Goal: Transaction & Acquisition: Purchase product/service

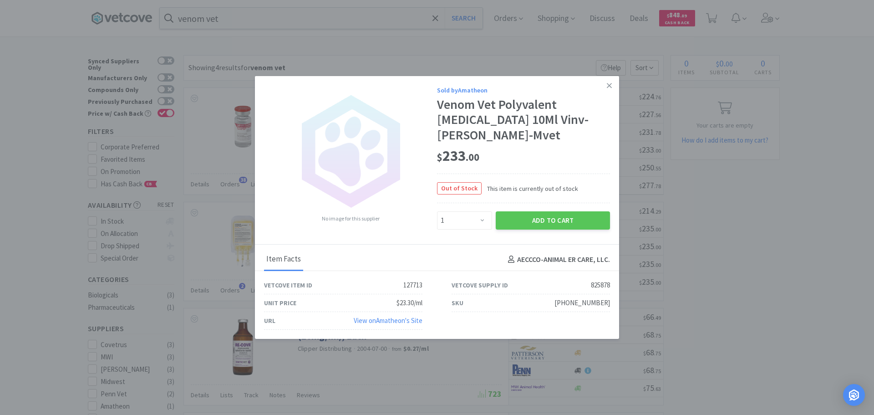
select select "1"
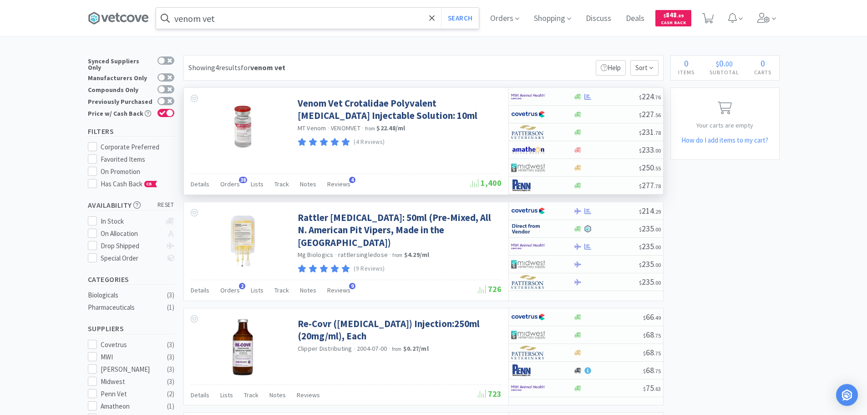
click at [265, 20] on input "venom vet" at bounding box center [317, 18] width 323 height 21
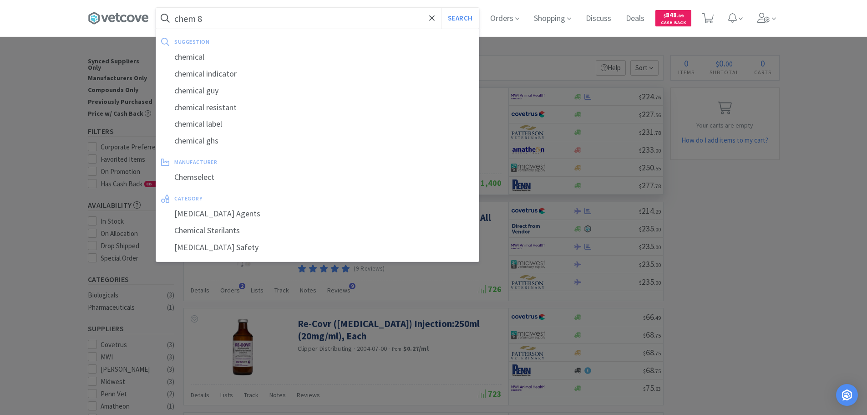
click at [441, 8] on button "Search" at bounding box center [460, 18] width 38 height 21
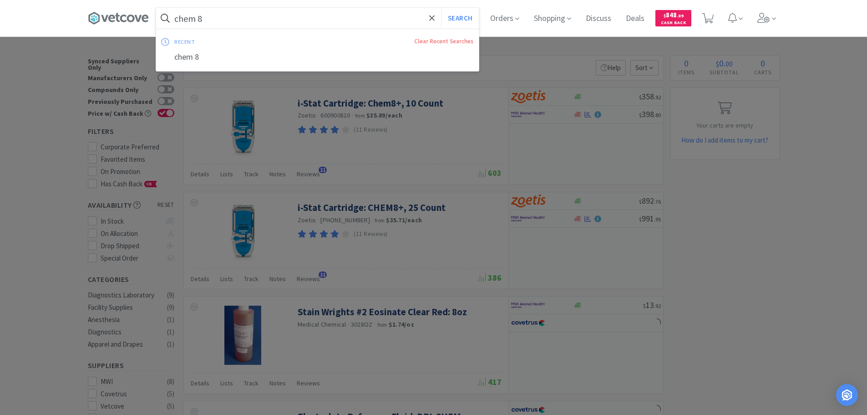
click at [293, 18] on input "chem 8" at bounding box center [317, 18] width 323 height 21
paste input "Medline Industries, Inc. - ABO09P3126 $10.96"
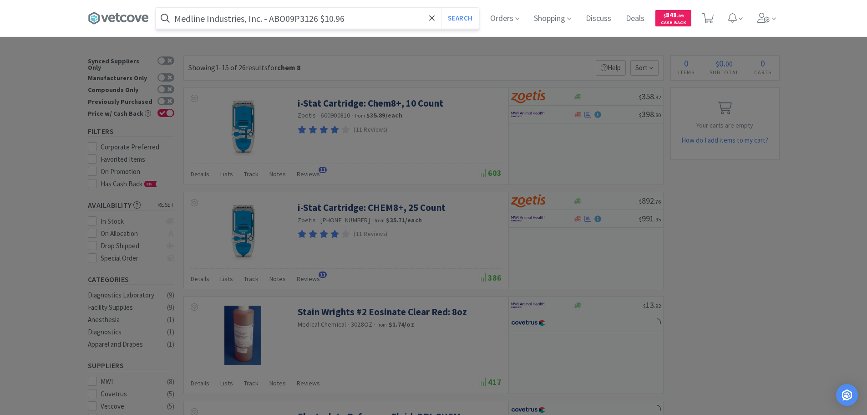
click at [293, 17] on input "Medline Industries, Inc. - ABO09P3126 $10.96" at bounding box center [317, 18] width 323 height 21
paste input "ABO09P3126"
type input "ABO09P3126"
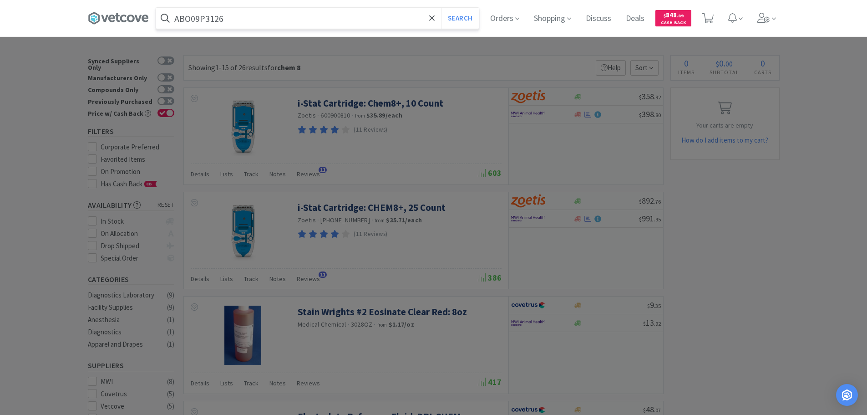
click at [441, 8] on button "Search" at bounding box center [460, 18] width 38 height 21
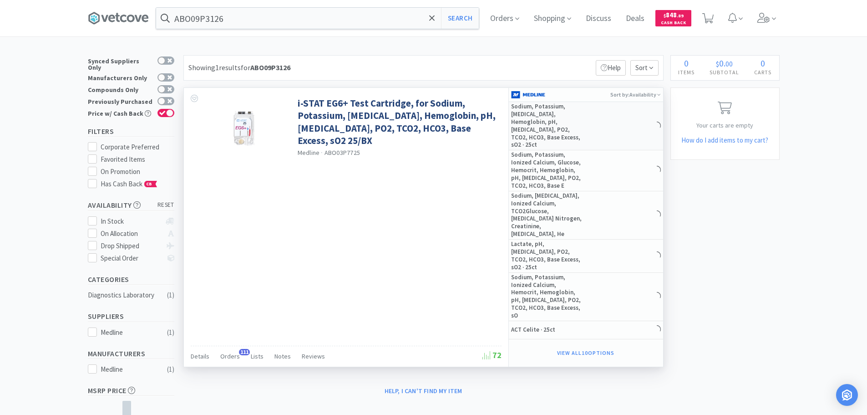
click at [612, 119] on div "Sodium, Potassium, [MEDICAL_DATA], Hemoglobin, pH, [MEDICAL_DATA], PO2, TCO2, H…" at bounding box center [586, 126] width 154 height 48
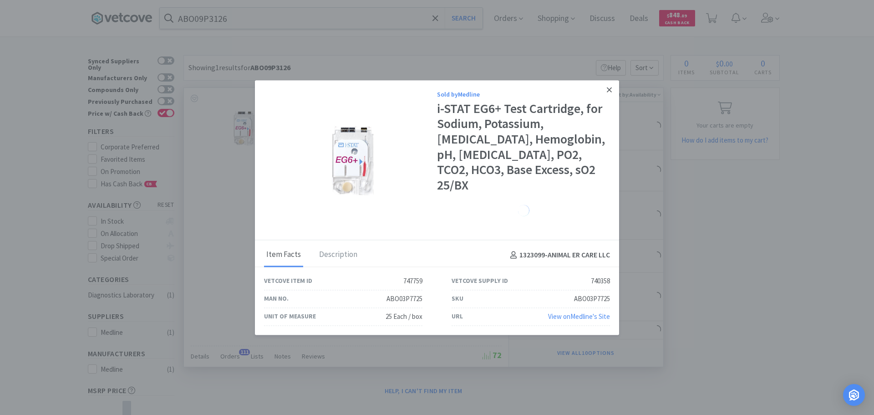
click at [612, 98] on link at bounding box center [609, 90] width 16 height 20
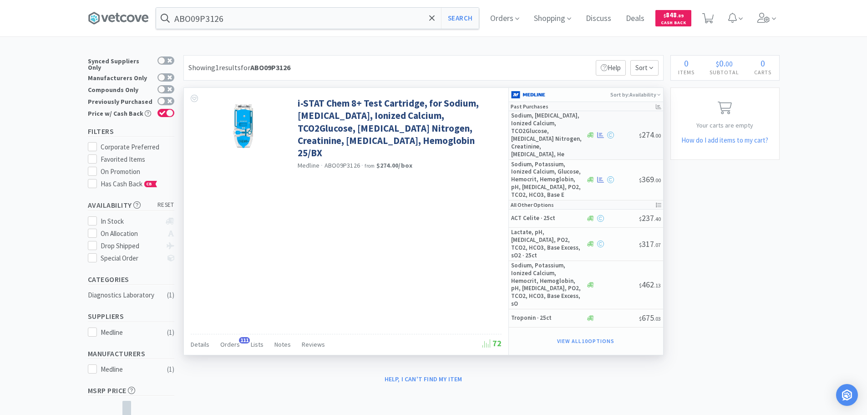
click at [609, 119] on div "Sodium, [MEDICAL_DATA], Ionized Calcium, TCO2Glucose, [MEDICAL_DATA] Nitrogen, …" at bounding box center [586, 135] width 154 height 48
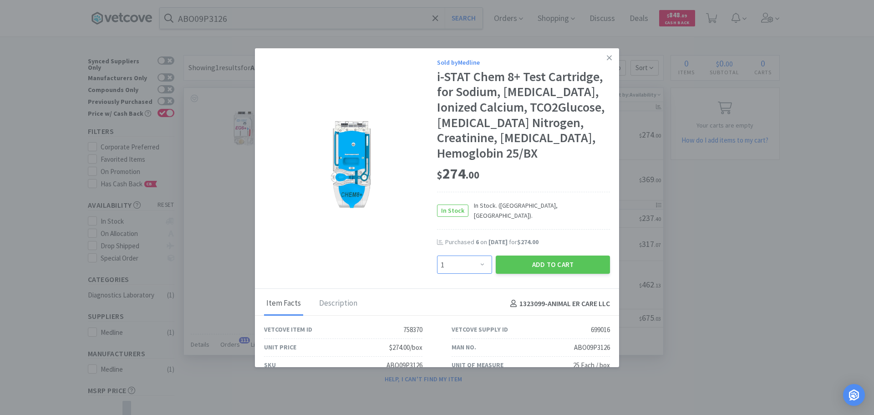
drag, startPoint x: 457, startPoint y: 259, endPoint x: 457, endPoint y: 248, distance: 11.4
click at [457, 259] on select "Enter Quantity 1 2 3 4 5 6 7 8 9 10 11 12 13 14 15 16 17 18 19 20 Enter Quantity" at bounding box center [464, 264] width 55 height 18
select select "4"
click at [437, 255] on select "Enter Quantity 1 2 3 4 5 6 7 8 9 10 11 12 13 14 15 16 17 18 19 20 Enter Quantity" at bounding box center [464, 264] width 55 height 18
click at [521, 258] on button "Add to Cart" at bounding box center [553, 264] width 114 height 18
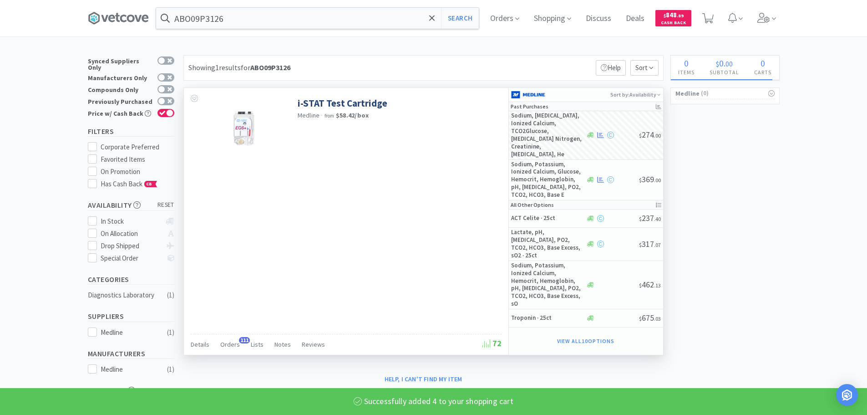
click at [712, 20] on icon at bounding box center [707, 18] width 11 height 10
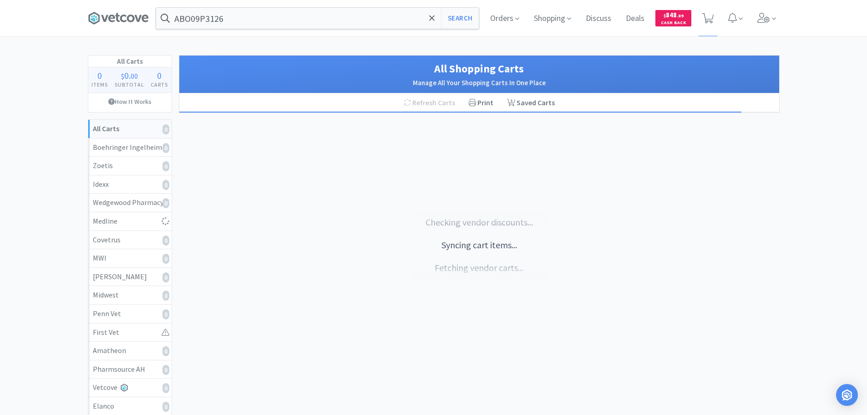
select select "4"
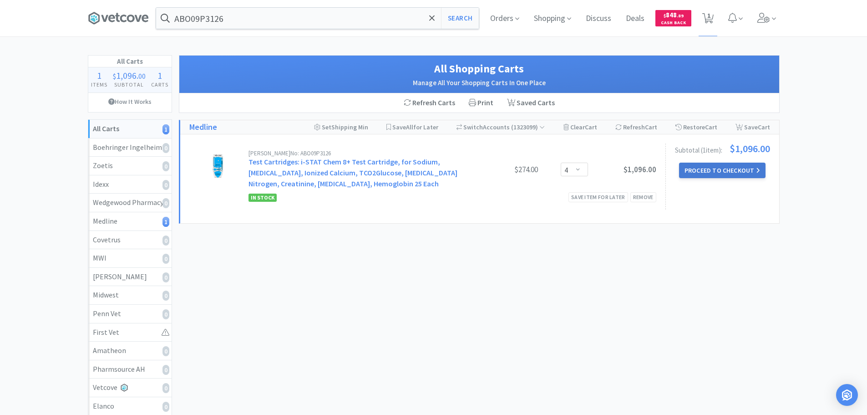
click at [728, 169] on button "Proceed to Checkout" at bounding box center [722, 169] width 86 height 15
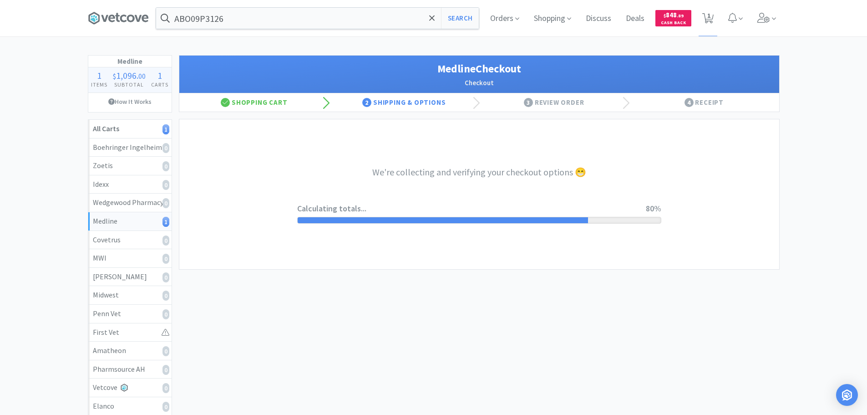
select select "7c1b672e5998c24572f3a1527d01e6d9"
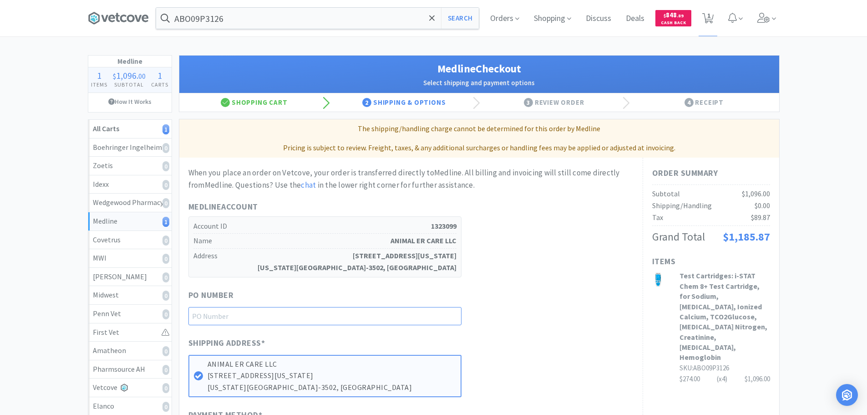
click at [364, 315] on input "text" at bounding box center [324, 316] width 273 height 18
paste input "1145036"
type input "1145036"
click at [552, 289] on div "PO Number 1145036" at bounding box center [410, 306] width 445 height 36
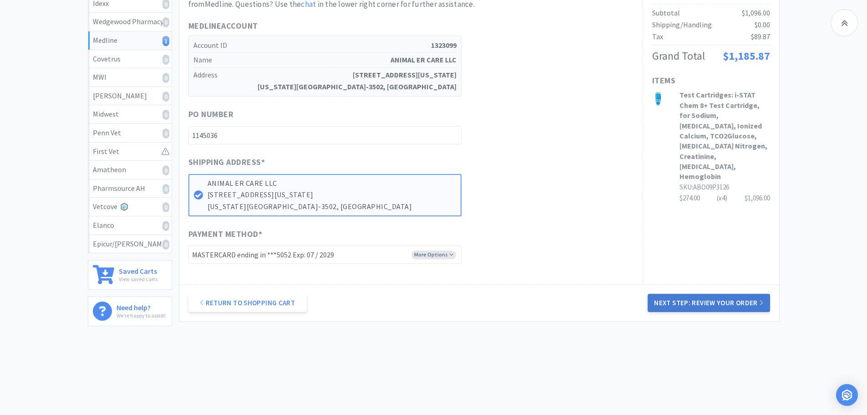
click at [687, 300] on button "Next Step: Review Your Order" at bounding box center [709, 302] width 122 height 18
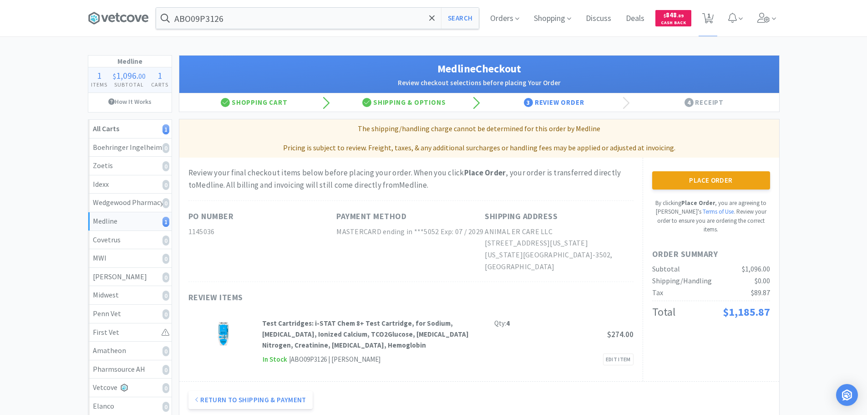
click at [702, 140] on div "Pricing is subject to review. Freight, taxes, & any additional surcharges or ha…" at bounding box center [479, 147] width 600 height 19
click at [709, 178] on button "Place Order" at bounding box center [711, 180] width 118 height 18
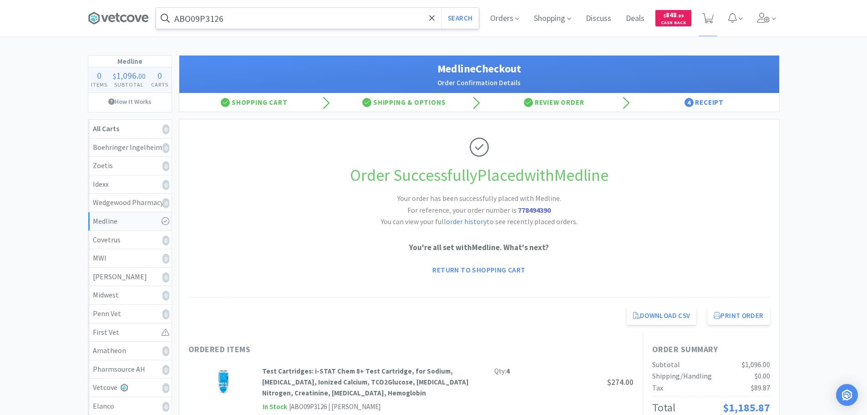
click at [293, 16] on input "ABO09P3126" at bounding box center [317, 18] width 323 height 21
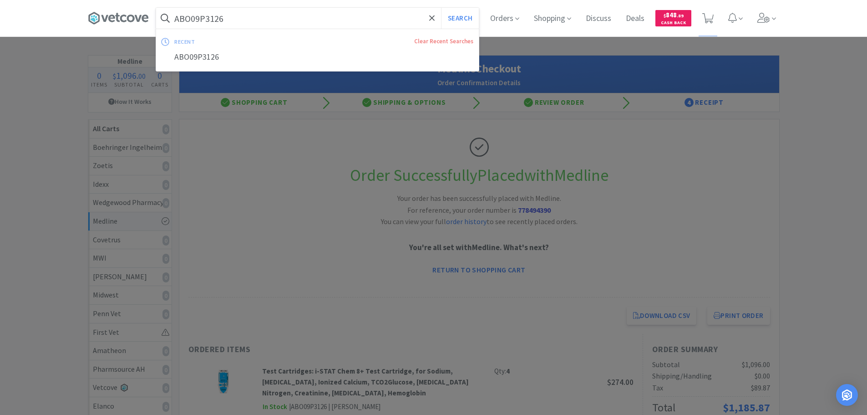
paste input "4560071"
click at [441, 8] on button "Search" at bounding box center [460, 18] width 38 height 21
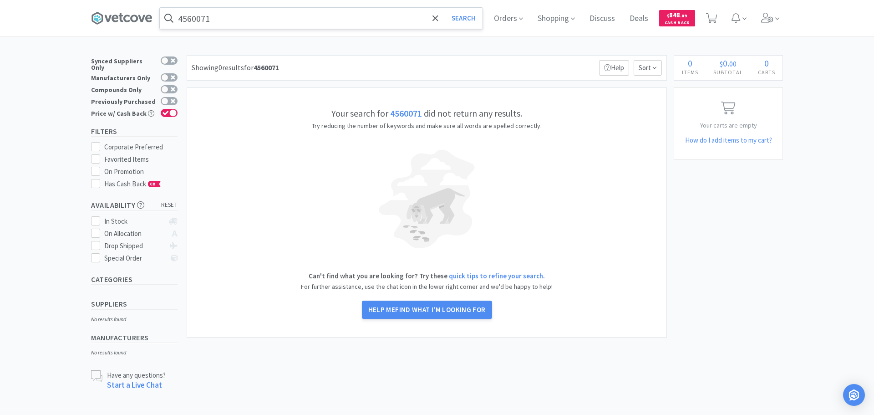
click at [271, 19] on input "4560071" at bounding box center [321, 18] width 323 height 21
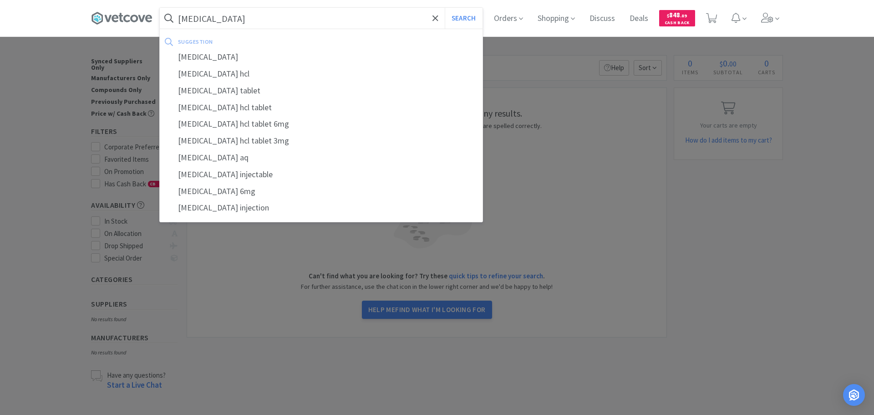
type input "[MEDICAL_DATA]"
click at [445, 8] on button "Search" at bounding box center [464, 18] width 38 height 21
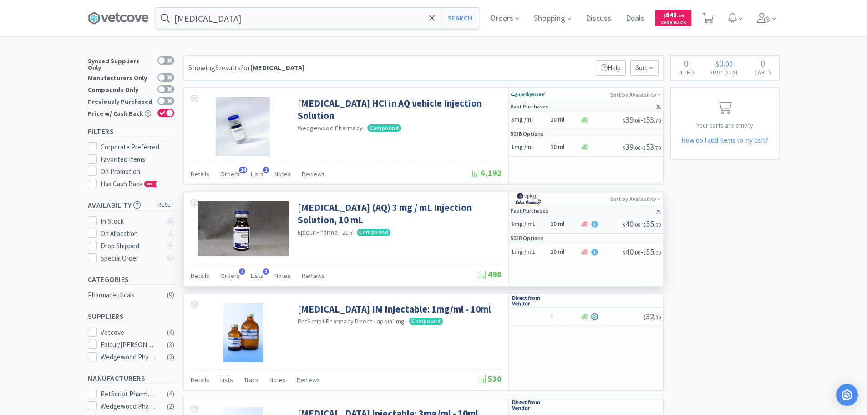
click at [602, 227] on div at bounding box center [601, 224] width 42 height 7
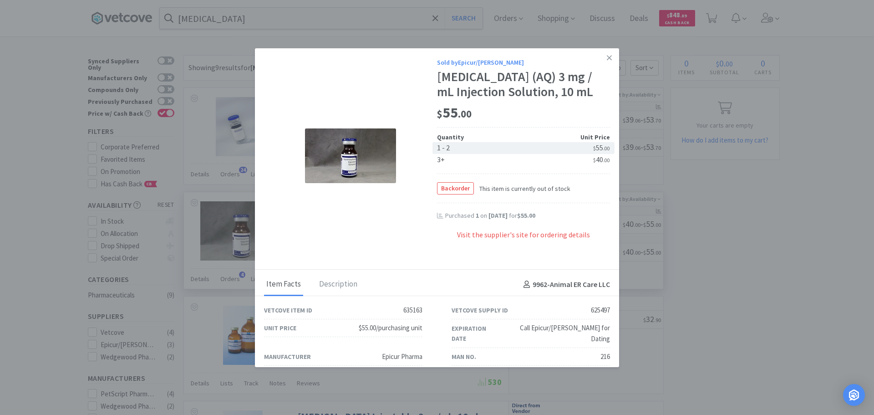
click at [596, 226] on div "Purchased 1 on [DATE] for $55.00" at bounding box center [523, 220] width 173 height 18
click at [607, 61] on icon at bounding box center [609, 58] width 5 height 8
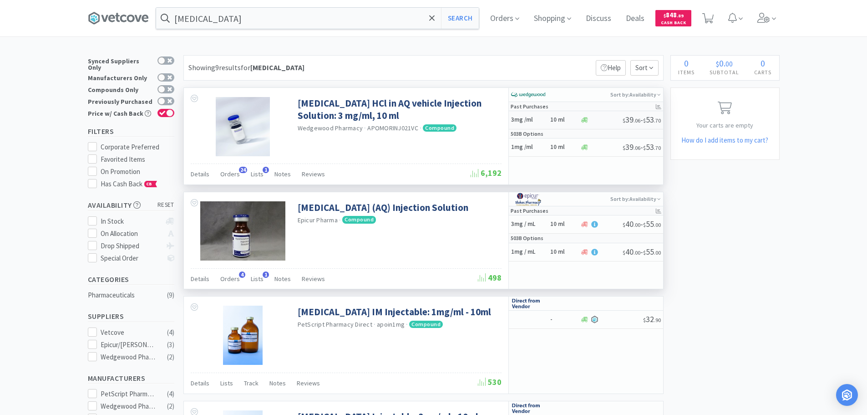
click at [601, 121] on div at bounding box center [601, 119] width 42 height 7
select select "1"
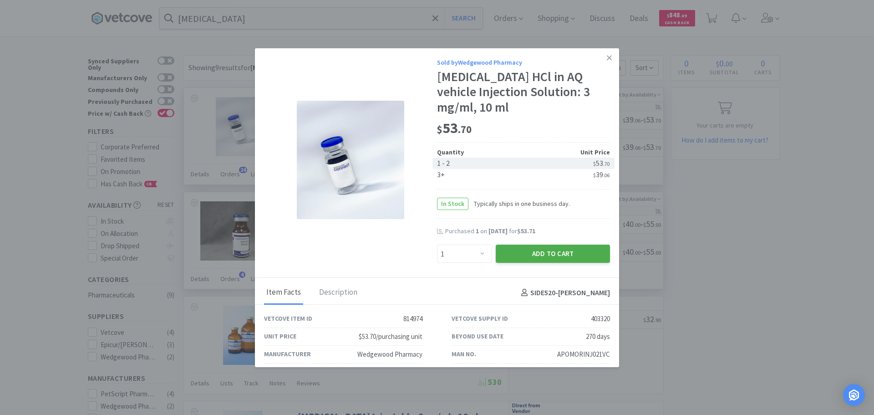
click at [551, 257] on button "Add to Cart" at bounding box center [553, 253] width 114 height 18
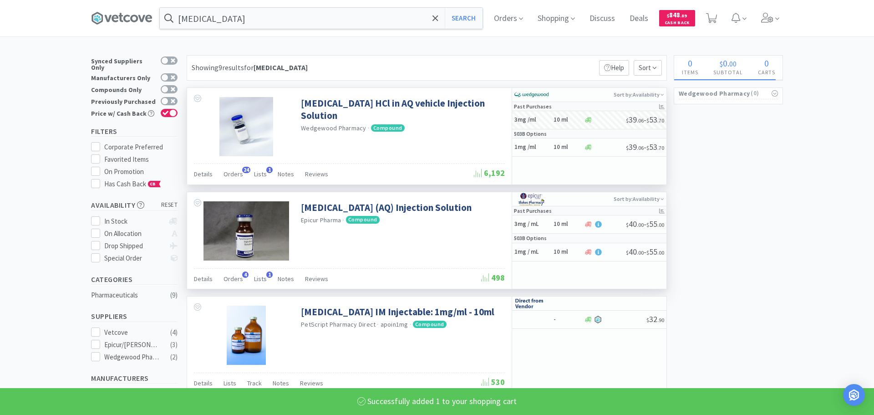
select select "1"
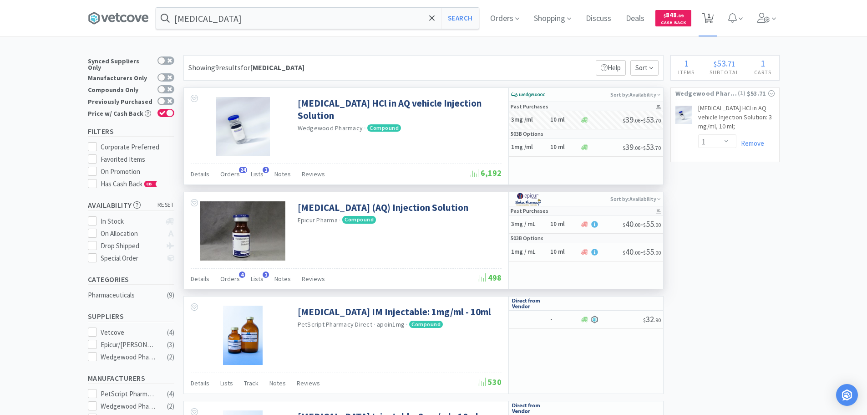
click at [713, 17] on icon at bounding box center [707, 18] width 11 height 10
select select "1"
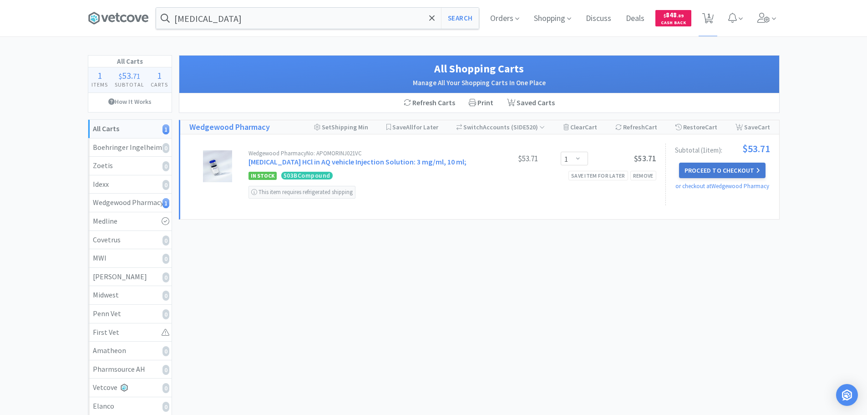
click at [711, 177] on button "Proceed to Checkout" at bounding box center [722, 169] width 86 height 15
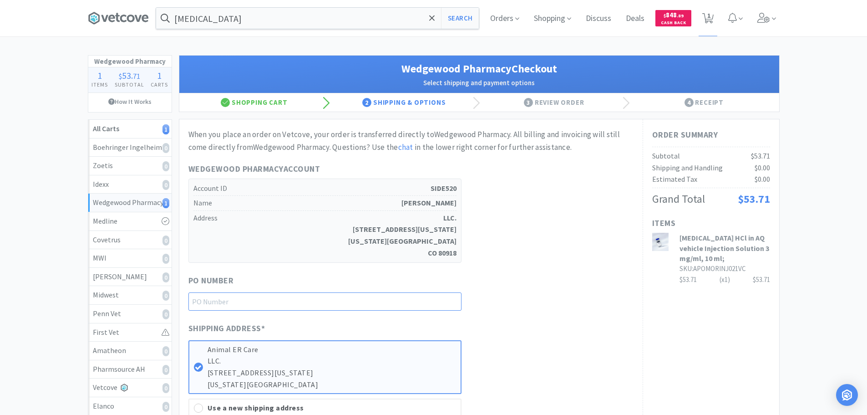
click at [351, 295] on input "text" at bounding box center [324, 301] width 273 height 18
paste input "1145042"
type input "1145042"
click at [632, 281] on div "PO Number 1145042" at bounding box center [410, 292] width 445 height 36
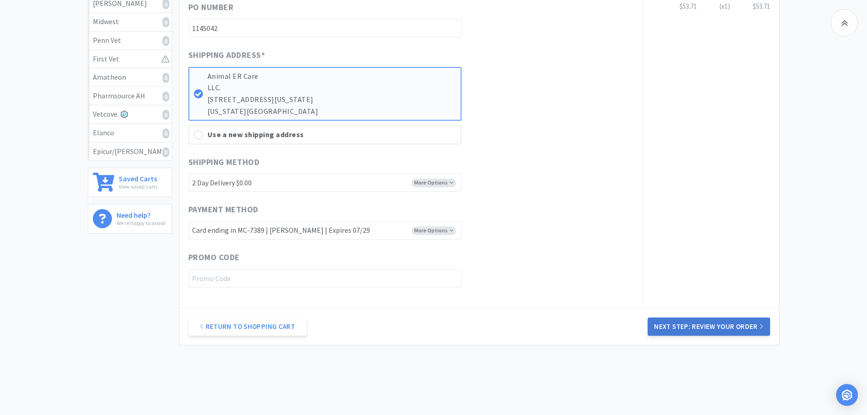
click at [709, 334] on button "Next Step: Review Your Order" at bounding box center [709, 326] width 122 height 18
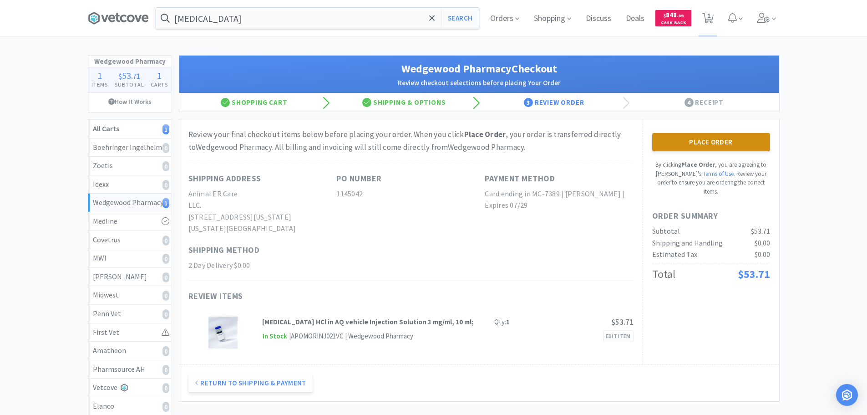
click at [685, 137] on button "Place Order" at bounding box center [711, 142] width 118 height 18
